Goal: Check status: Check status

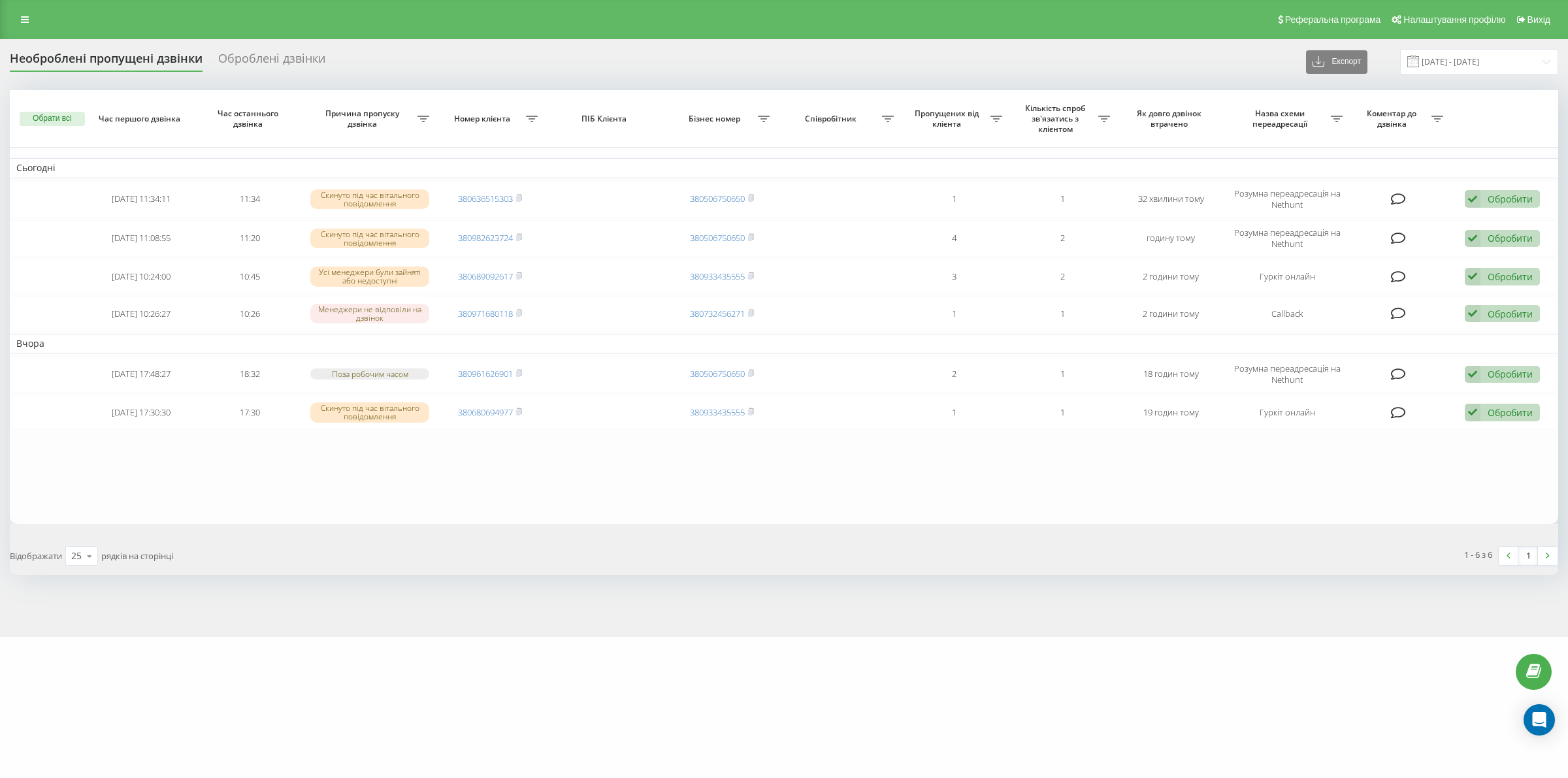
click at [269, 677] on div "motoblok.biz Проекти motoblok.biz Дашборд Центр звернень Журнал дзвінків Журнал…" at bounding box center [784, 389] width 1568 height 778
click at [376, 683] on div "motoblok.biz Проекти motoblok.biz Дашборд Центр звернень Журнал дзвінків Журнал…" at bounding box center [784, 389] width 1568 height 778
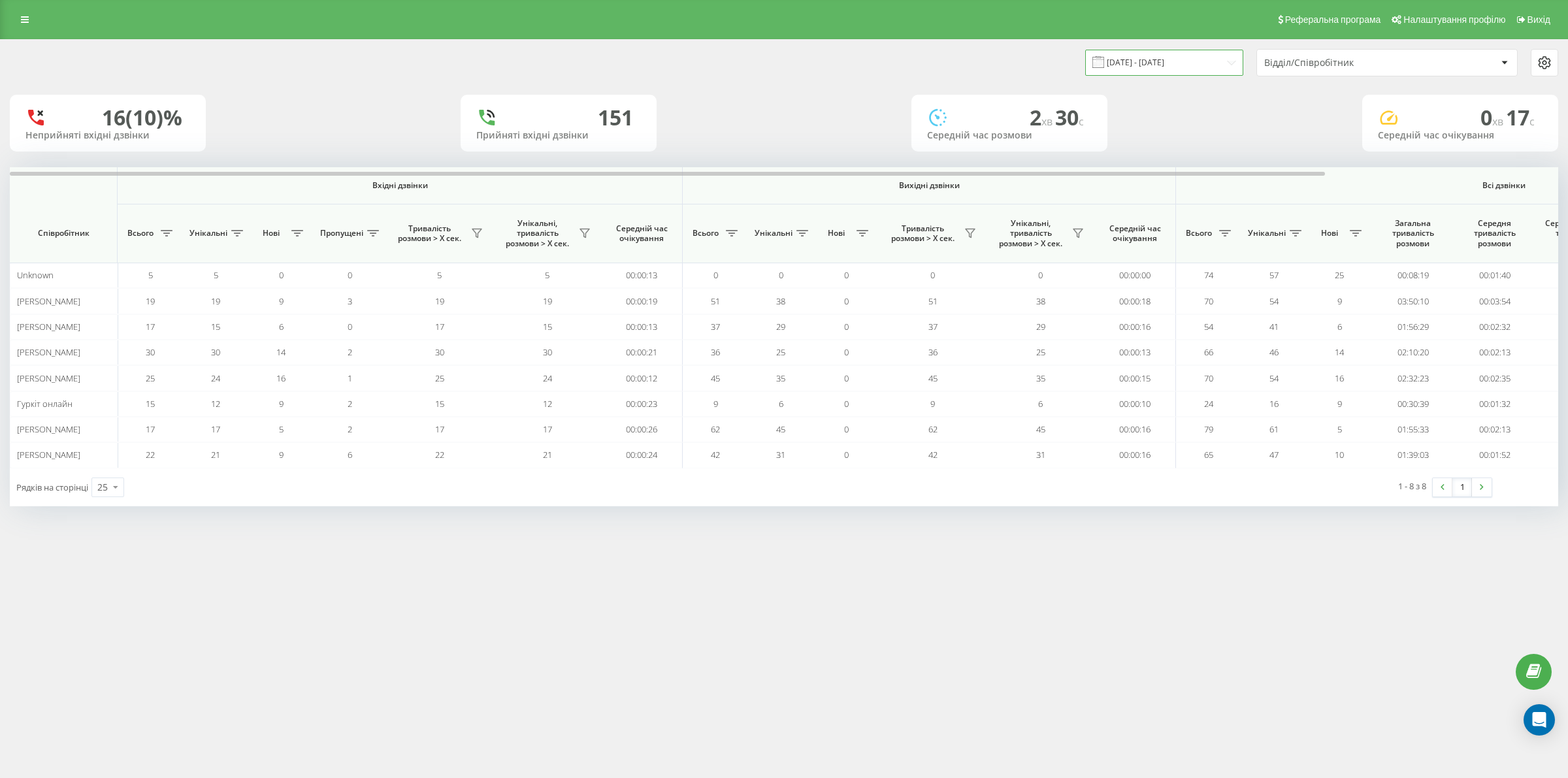
click at [1167, 62] on input "[DATE] - [DATE]" at bounding box center [1165, 61] width 158 height 25
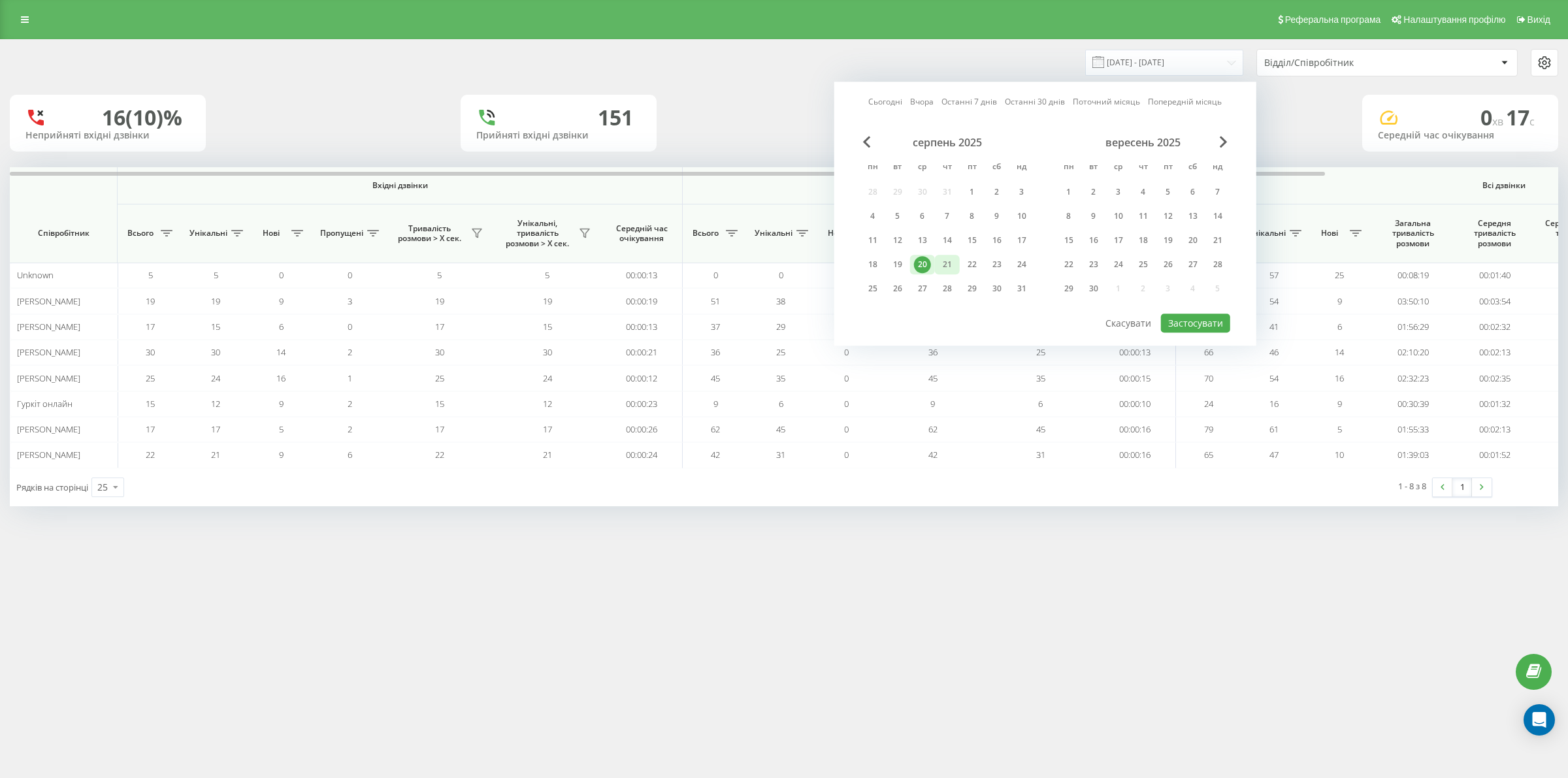
click at [955, 262] on div "21" at bounding box center [947, 265] width 17 height 17
drag, startPoint x: 1201, startPoint y: 318, endPoint x: 1187, endPoint y: 340, distance: 26.1
click at [1201, 317] on button "Застосувати" at bounding box center [1195, 323] width 70 height 19
type input "[DATE] - [DATE]"
